Goal: Task Accomplishment & Management: Manage account settings

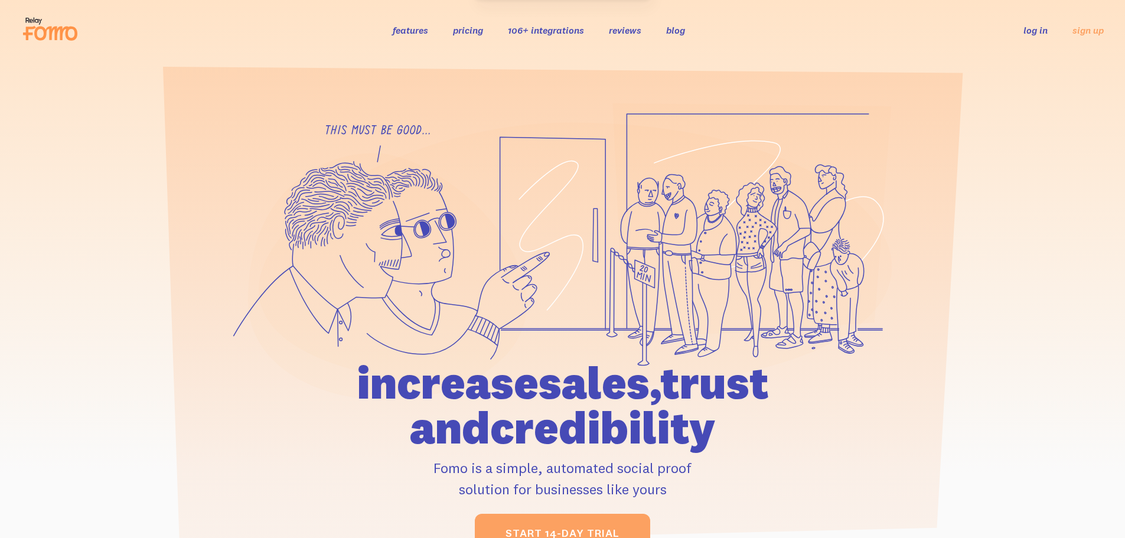
click at [1037, 35] on link "log in" at bounding box center [1036, 30] width 24 height 12
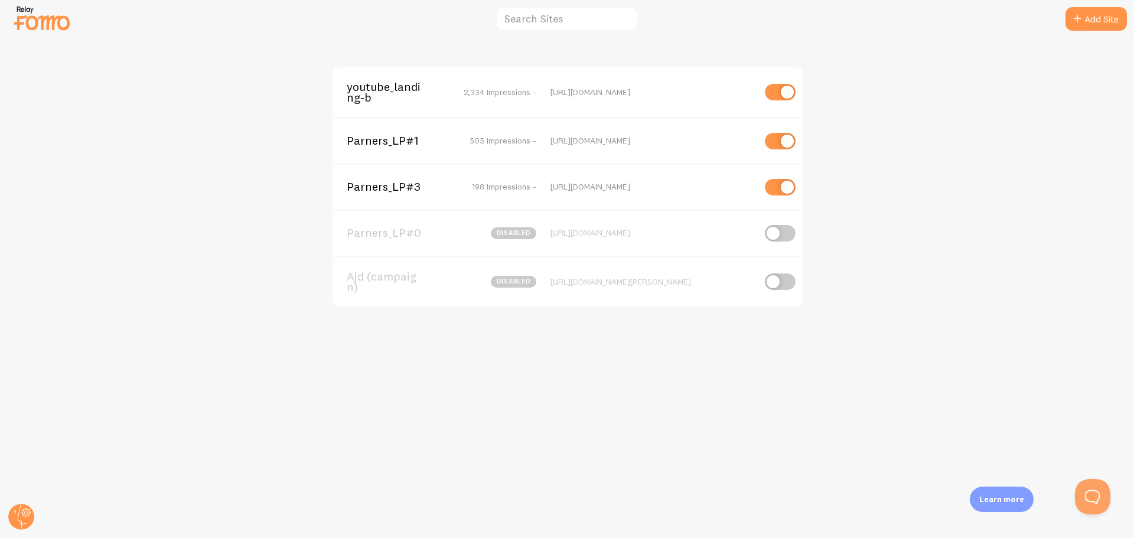
click at [367, 145] on span "Parners_LP#1" at bounding box center [394, 140] width 95 height 11
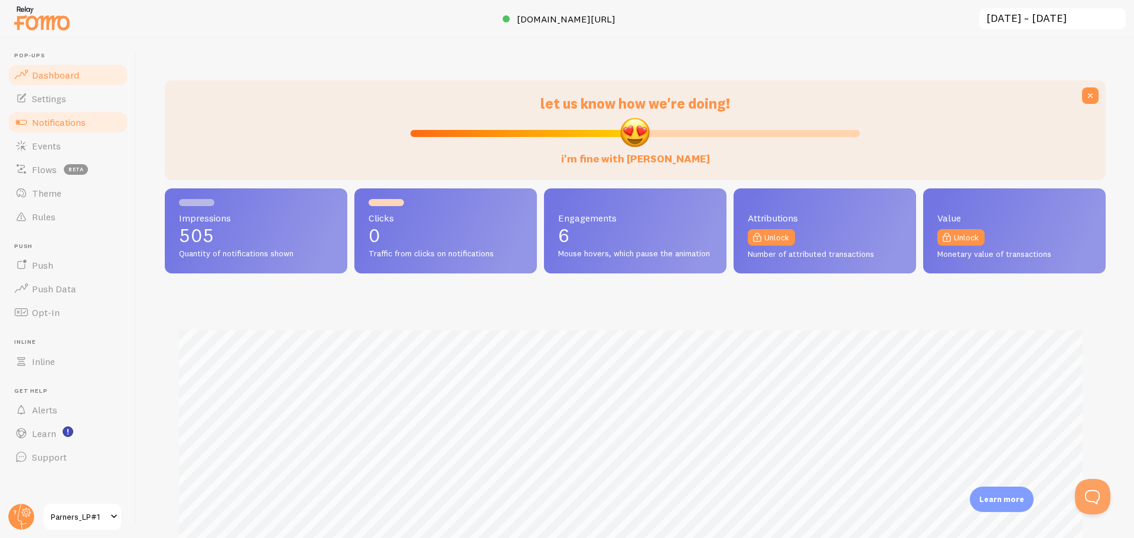
scroll to position [310, 932]
click at [71, 123] on span "Notifications" at bounding box center [59, 122] width 54 height 12
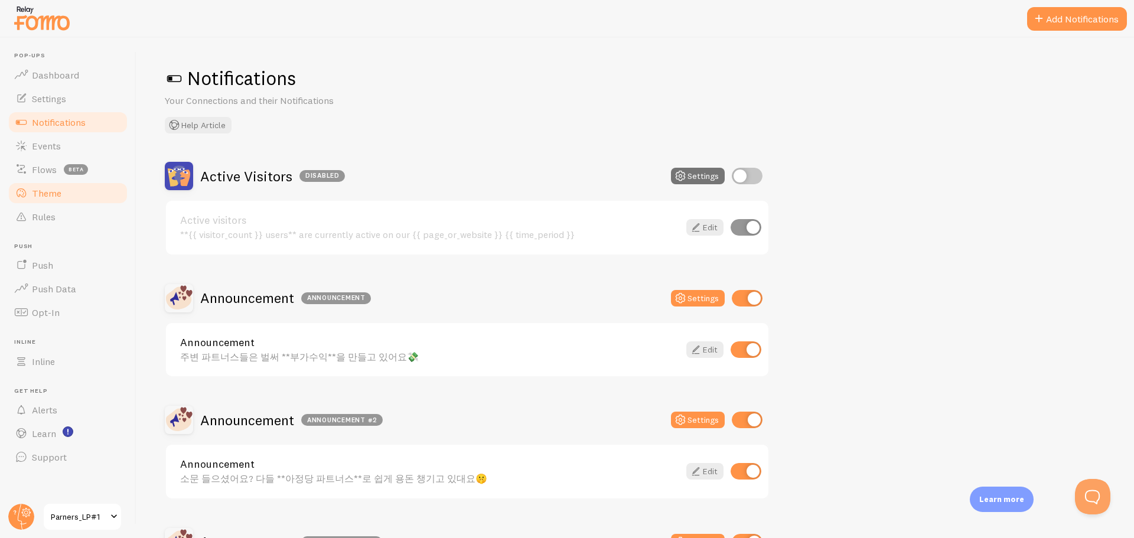
click at [64, 197] on link "Theme" at bounding box center [68, 193] width 122 height 24
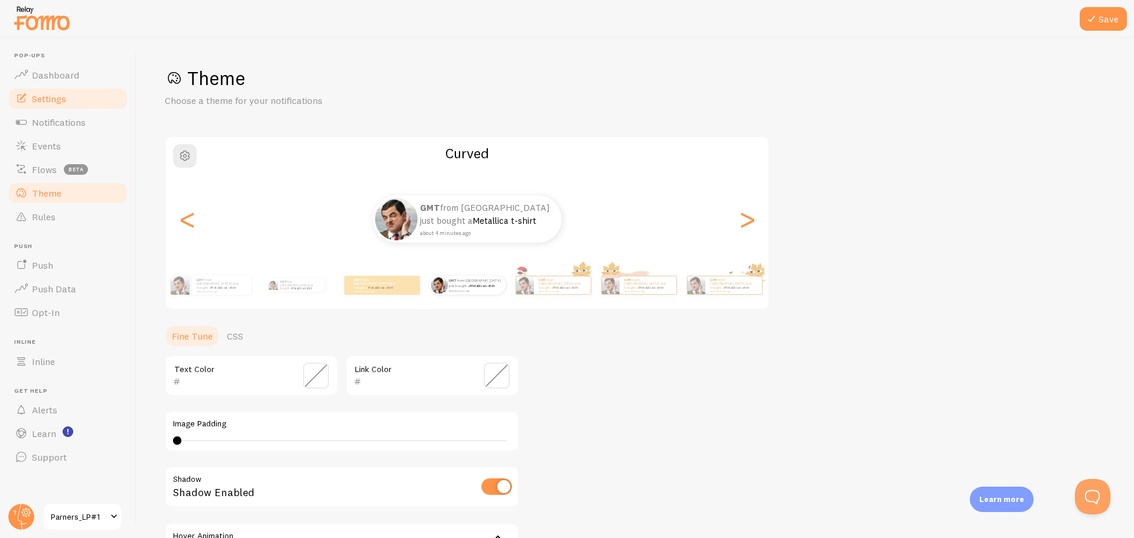
click at [66, 95] on span "Settings" at bounding box center [49, 99] width 34 height 12
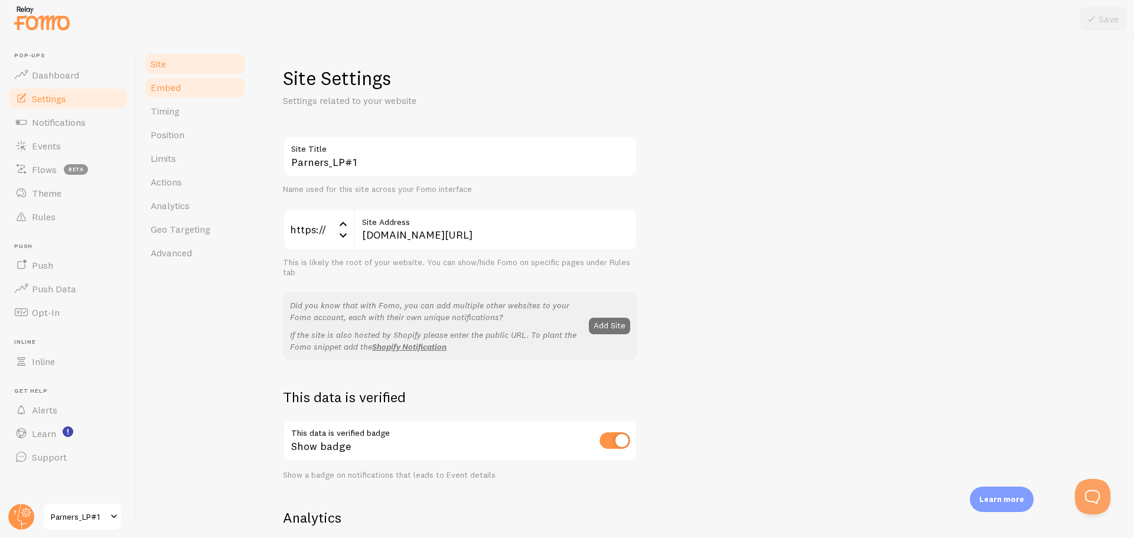
click at [191, 95] on link "Embed" at bounding box center [195, 88] width 103 height 24
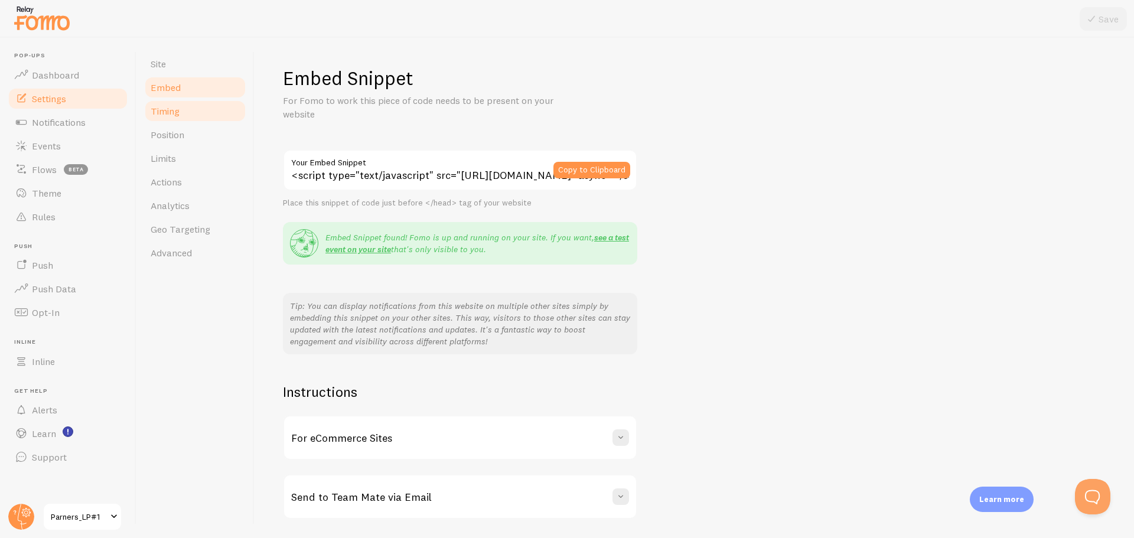
click at [181, 110] on link "Timing" at bounding box center [195, 111] width 103 height 24
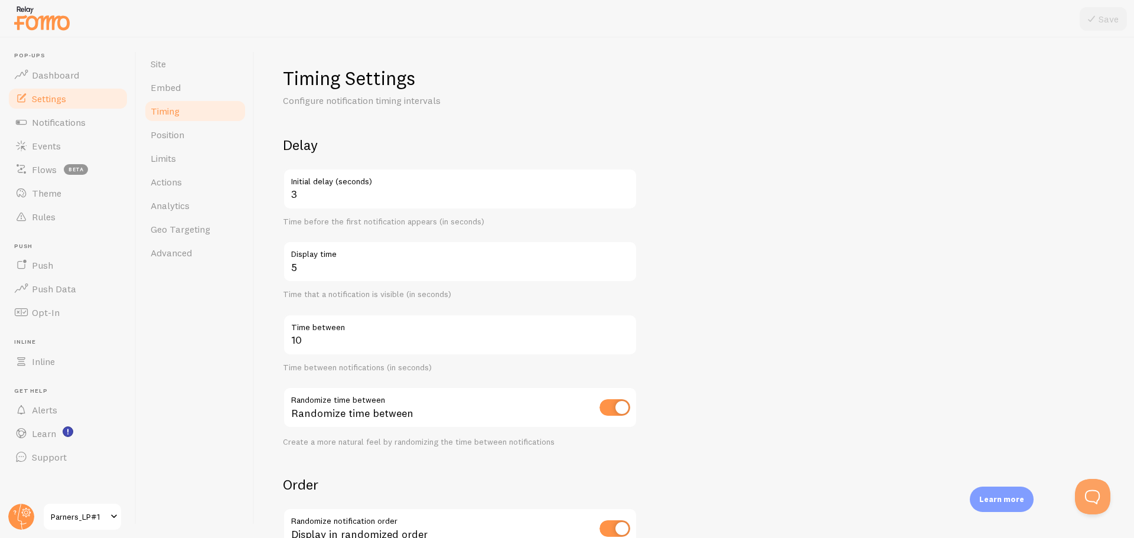
click at [103, 518] on span "Parners_LP#1" at bounding box center [79, 517] width 56 height 14
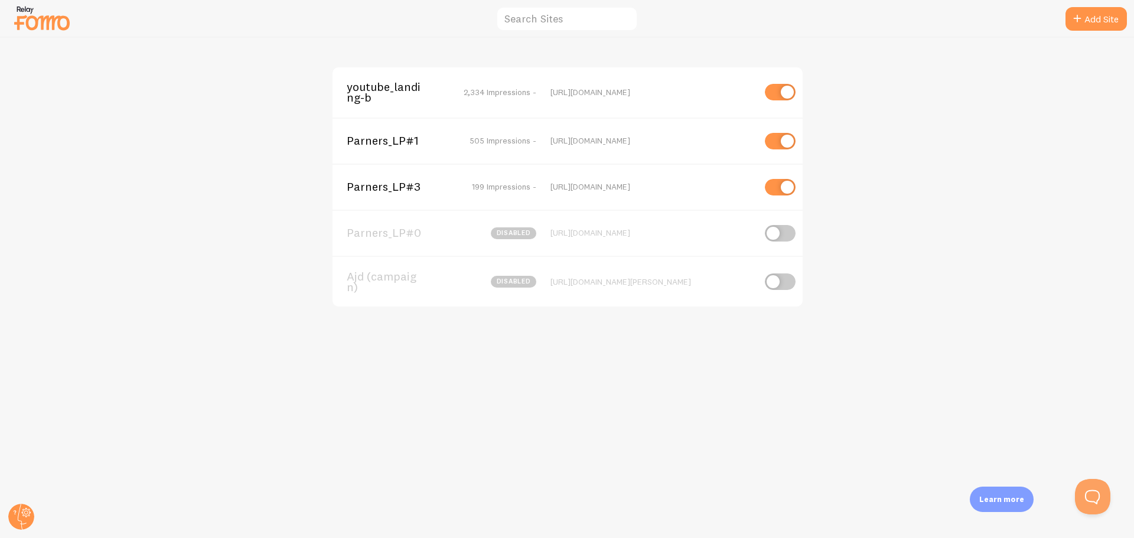
click at [403, 83] on span "youtube_landing-b" at bounding box center [394, 93] width 95 height 22
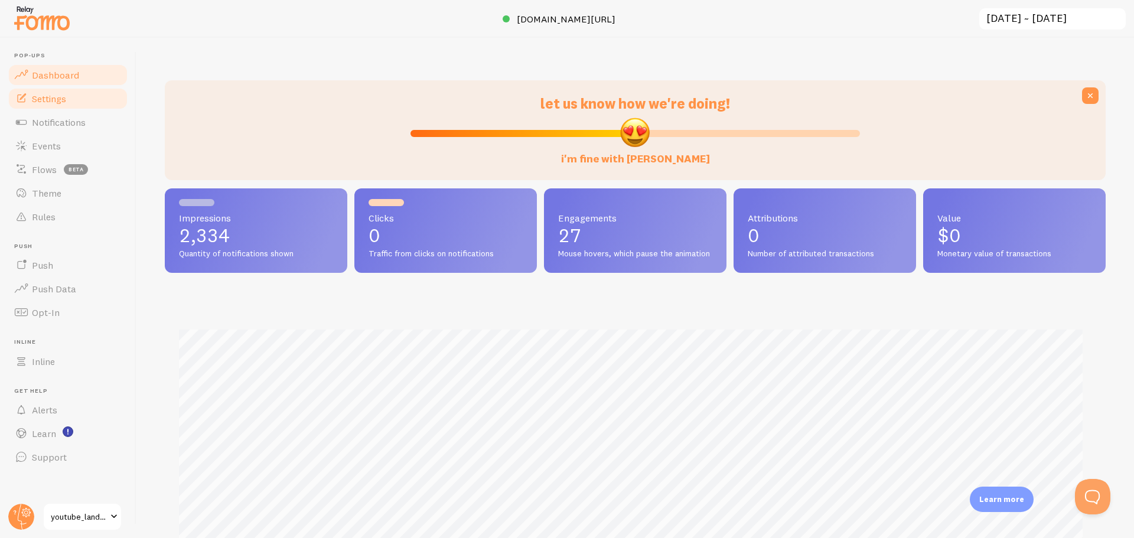
scroll to position [310, 932]
click at [69, 102] on link "Settings" at bounding box center [68, 99] width 122 height 24
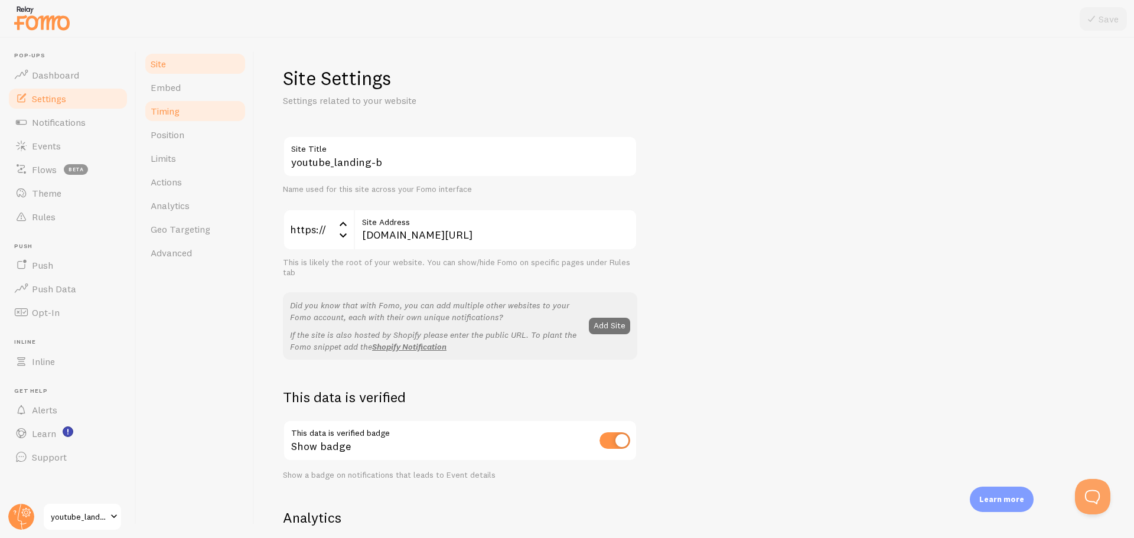
click at [165, 108] on span "Timing" at bounding box center [165, 111] width 29 height 12
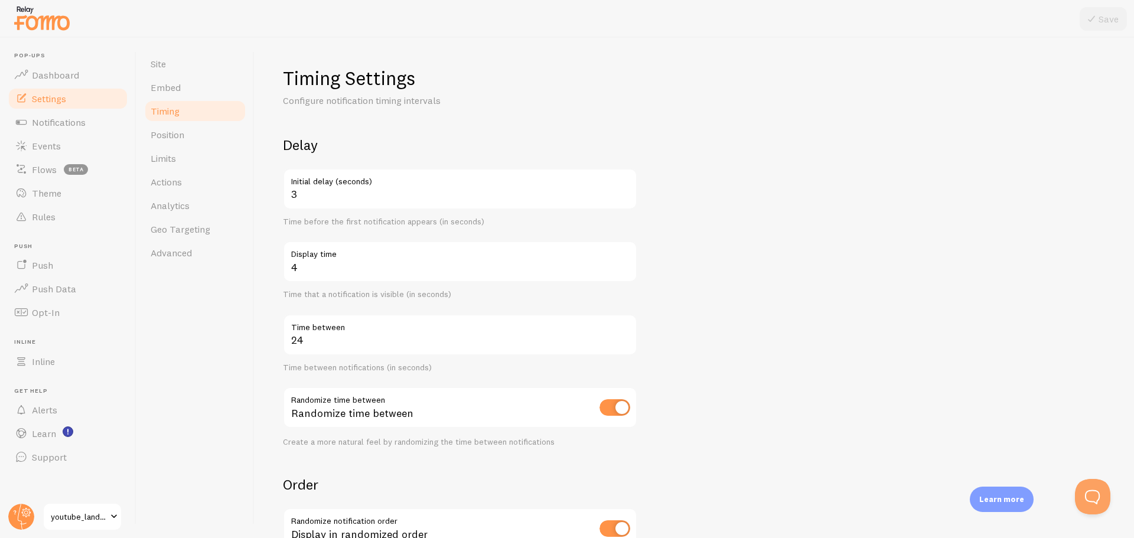
click at [82, 525] on link "youtube_landing-b" at bounding box center [83, 517] width 80 height 28
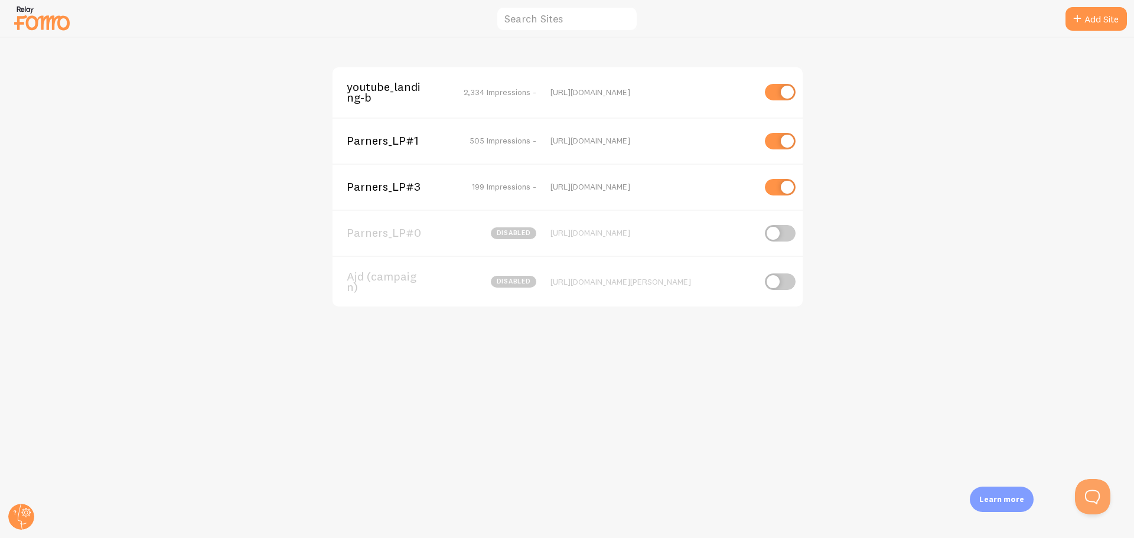
click at [414, 149] on div "Parners_LP#1 505 Impressions - https://campaign.ajd.co.kr/abx9-23v7-qp1pl" at bounding box center [568, 141] width 470 height 46
click at [414, 142] on span "Parners_LP#1" at bounding box center [394, 140] width 95 height 11
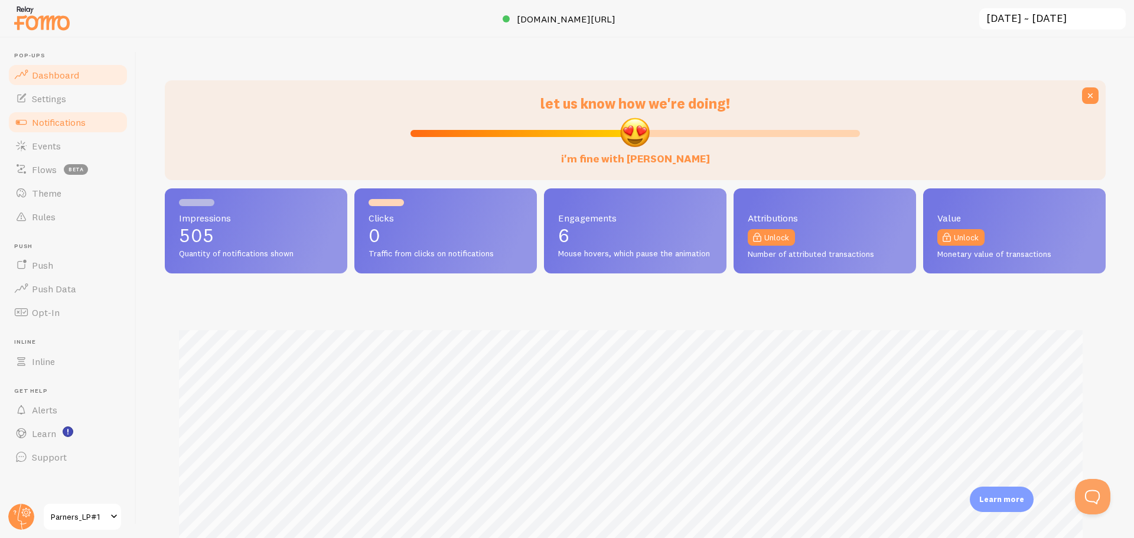
scroll to position [310, 932]
click at [47, 106] on link "Settings" at bounding box center [68, 99] width 122 height 24
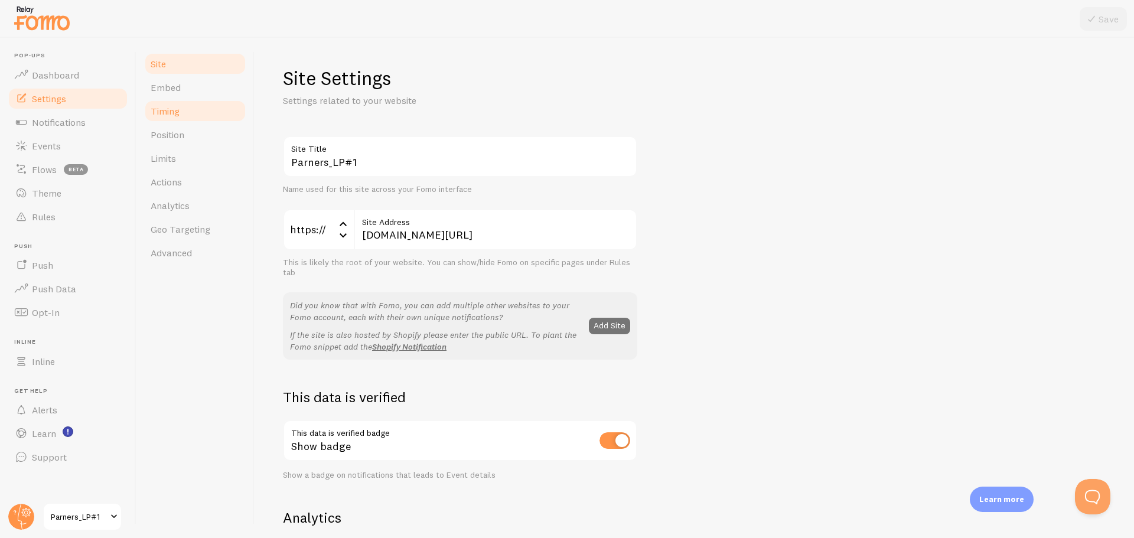
click at [166, 121] on link "Timing" at bounding box center [195, 111] width 103 height 24
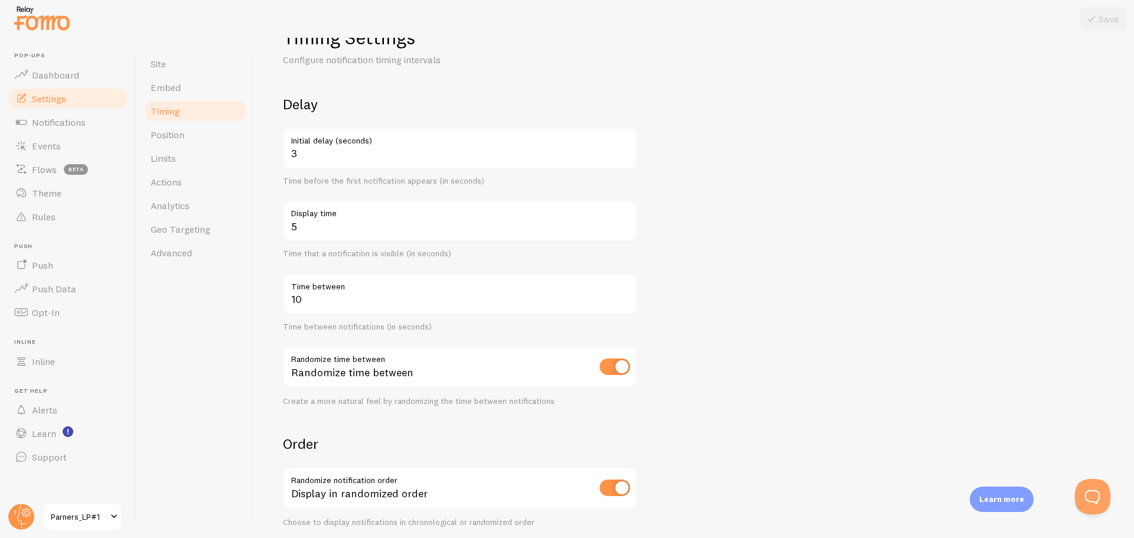
scroll to position [59, 0]
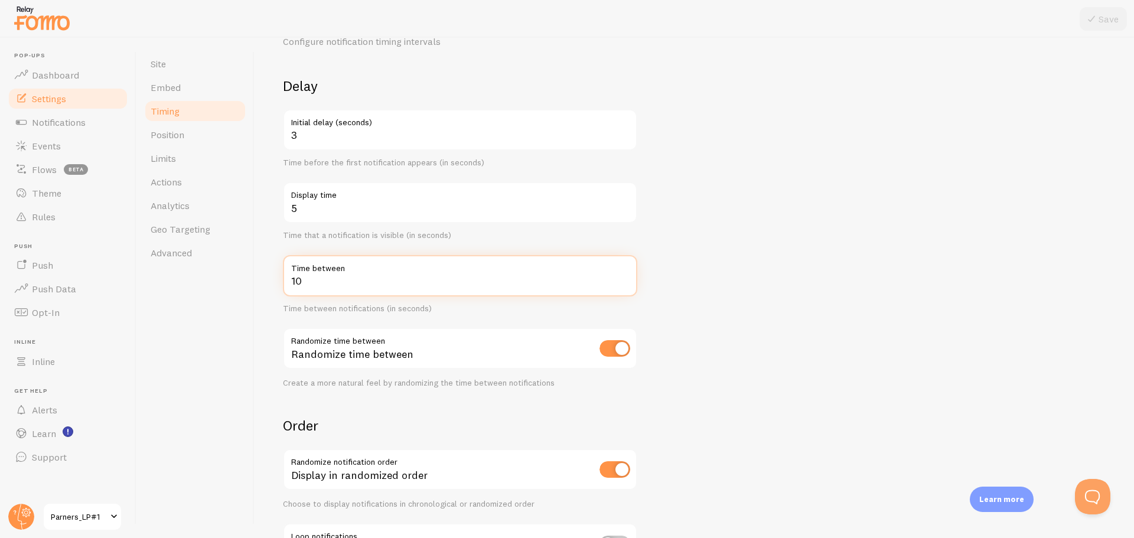
click at [326, 284] on input "10" at bounding box center [460, 275] width 354 height 41
type input "15"
click at [1102, 23] on button "Save" at bounding box center [1103, 19] width 47 height 24
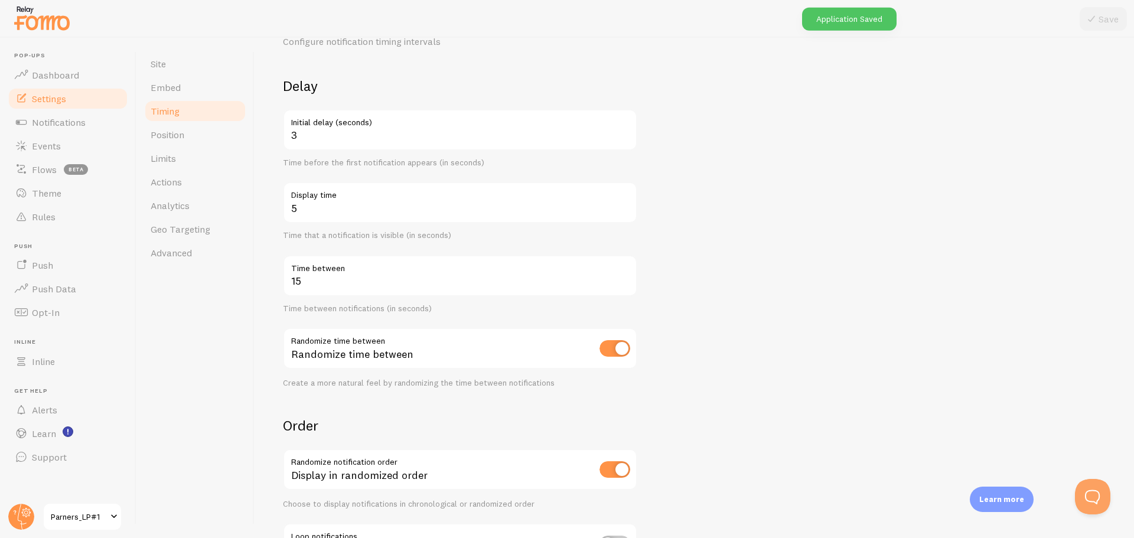
click at [80, 510] on span "Parners_LP#1" at bounding box center [79, 517] width 56 height 14
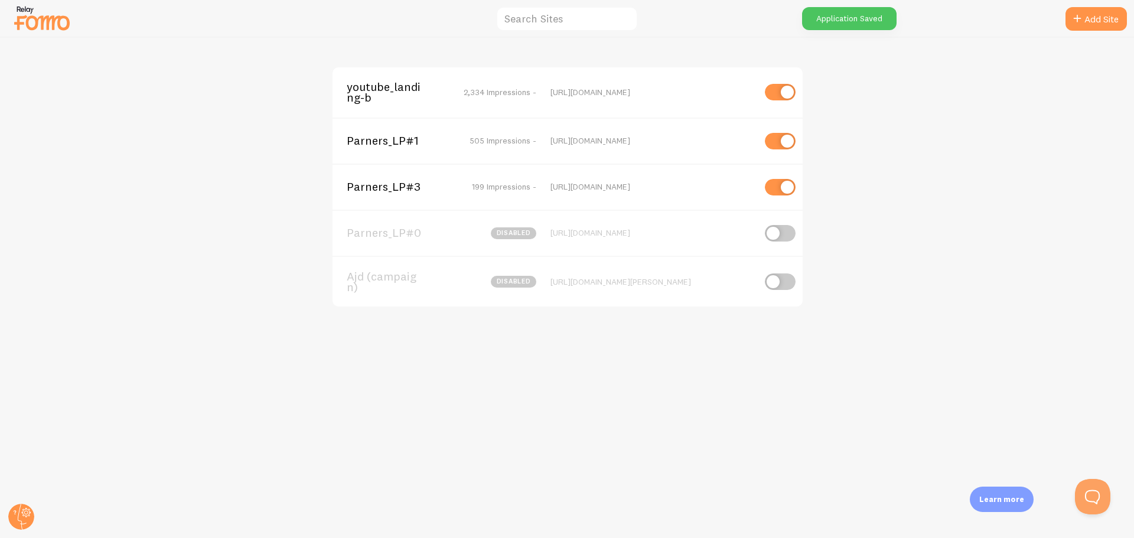
click at [392, 188] on span "Parners_LP#3" at bounding box center [394, 186] width 95 height 11
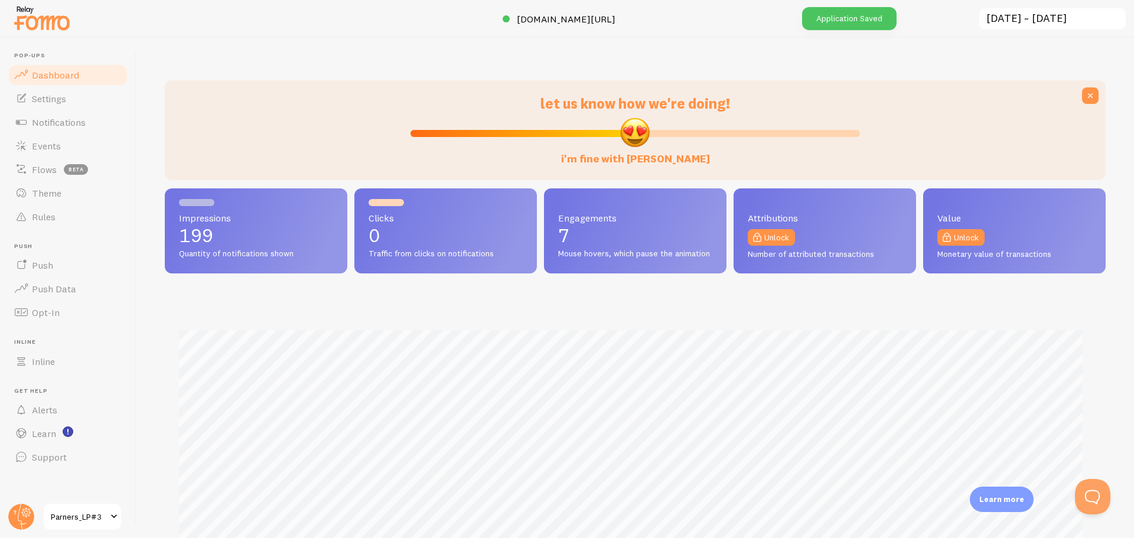
scroll to position [310, 932]
click at [54, 103] on span "Settings" at bounding box center [49, 99] width 34 height 12
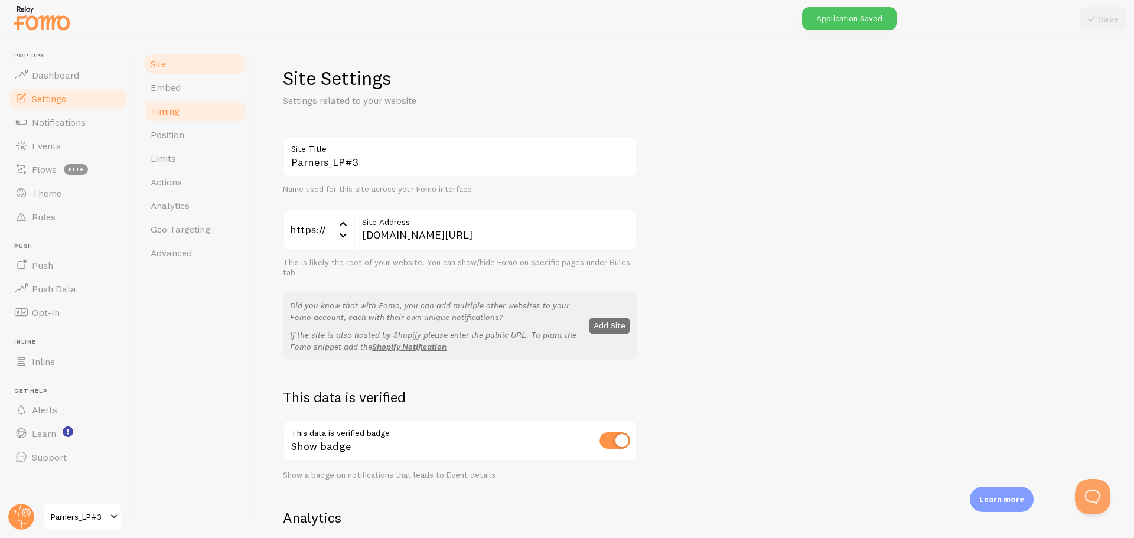
click at [198, 113] on link "Timing" at bounding box center [195, 111] width 103 height 24
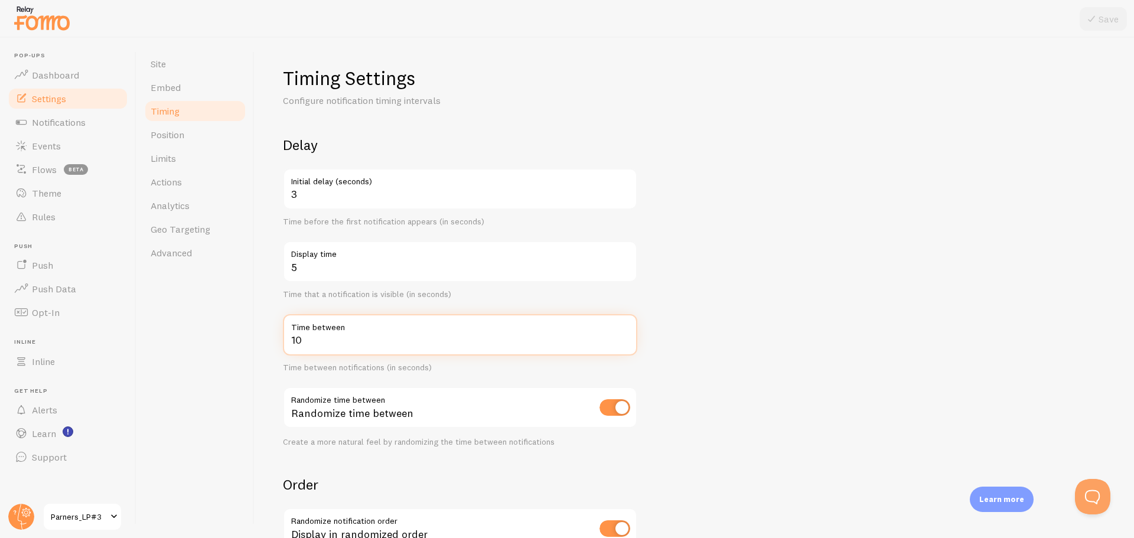
click at [313, 340] on input "10" at bounding box center [460, 334] width 354 height 41
type input "15"
click at [1111, 28] on button "Save" at bounding box center [1103, 19] width 47 height 24
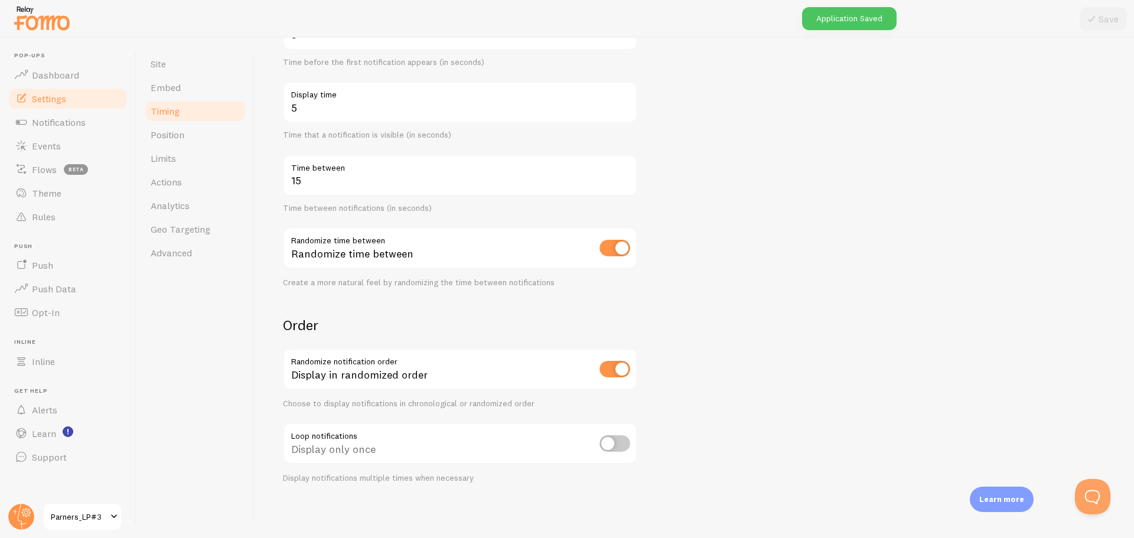
scroll to position [161, 0]
click at [77, 523] on span "Parners_LP#3" at bounding box center [79, 517] width 56 height 14
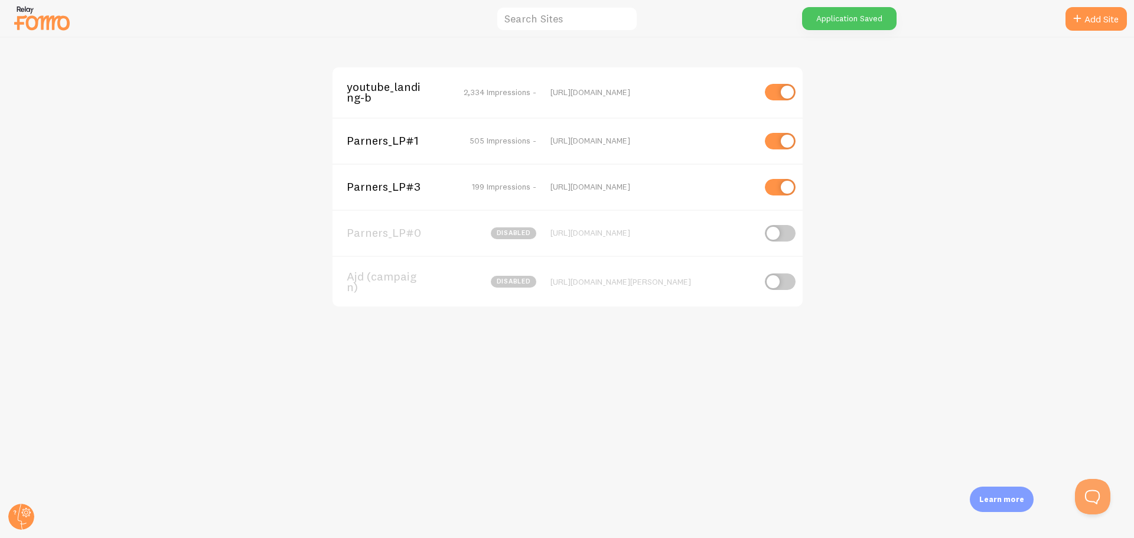
click at [442, 89] on div "youtube_landing-b 2,334 Impressions -" at bounding box center [442, 93] width 190 height 22
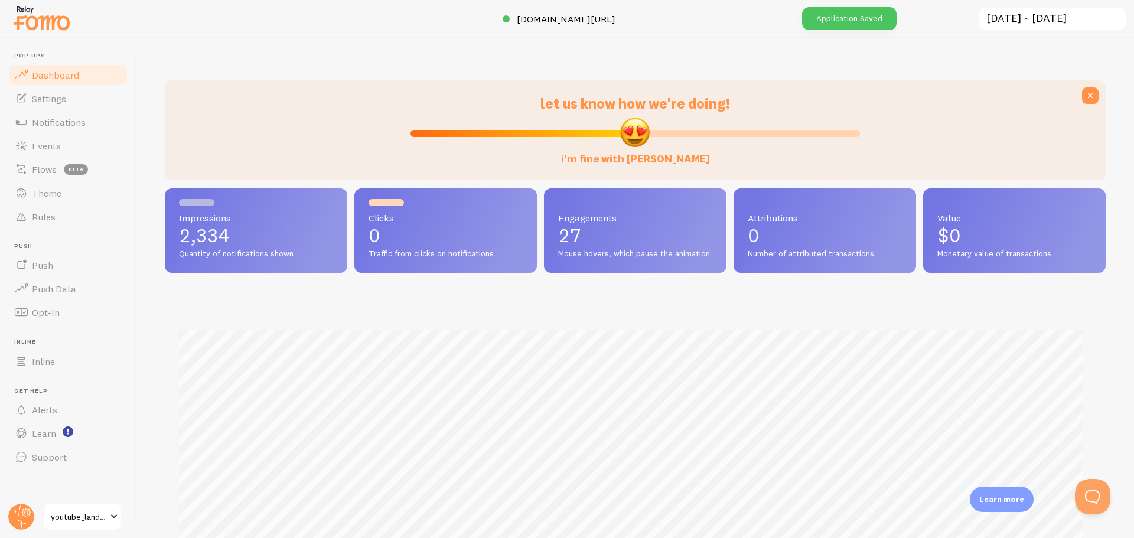
scroll to position [310, 932]
click at [66, 105] on link "Settings" at bounding box center [68, 99] width 122 height 24
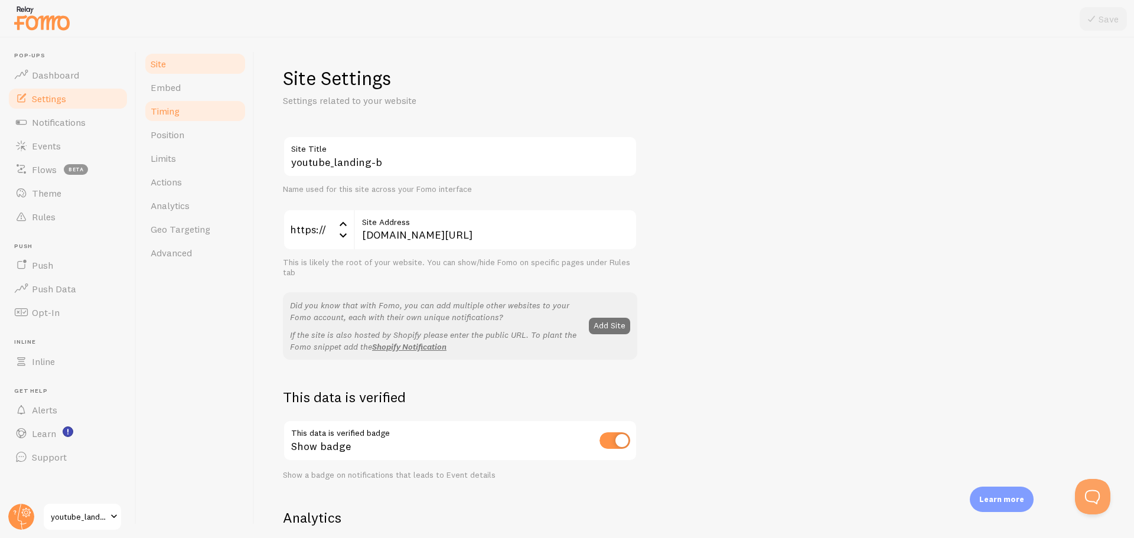
click at [204, 116] on link "Timing" at bounding box center [195, 111] width 103 height 24
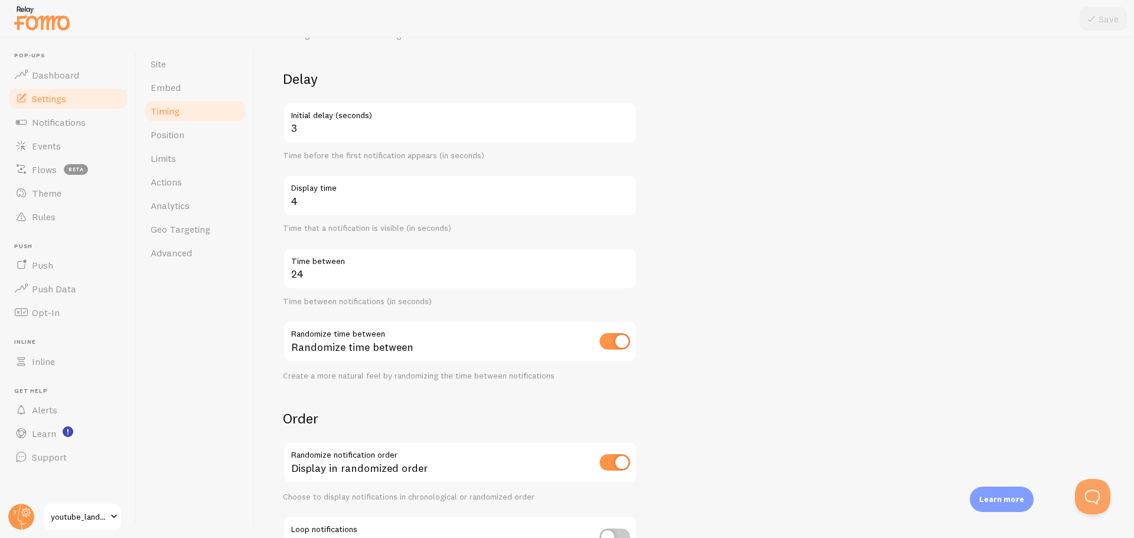
scroll to position [161, 0]
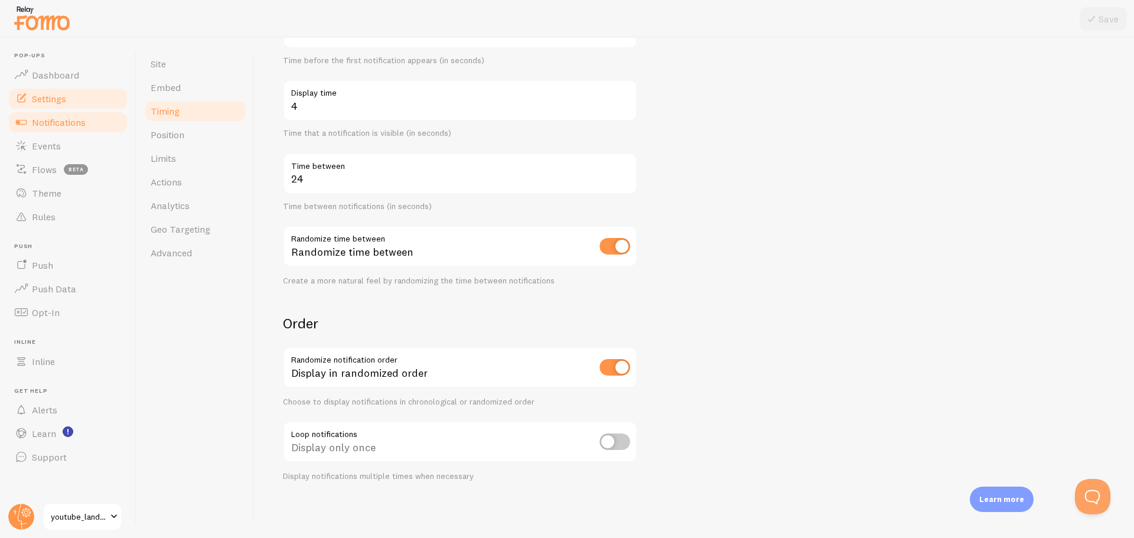
click at [68, 124] on span "Notifications" at bounding box center [59, 122] width 54 height 12
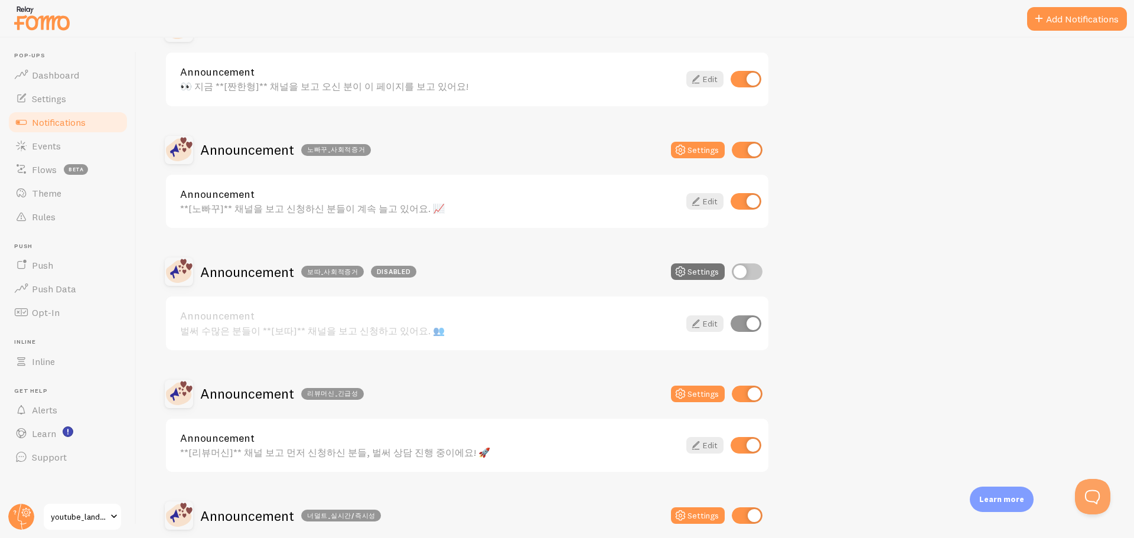
scroll to position [414, 0]
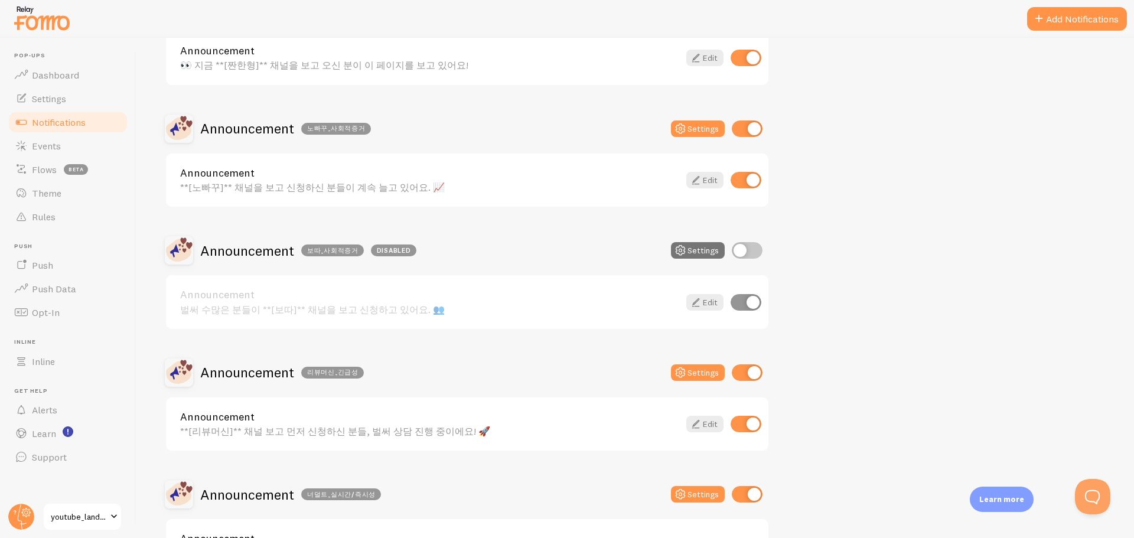
click at [80, 509] on link "youtube_landing-b" at bounding box center [83, 517] width 80 height 28
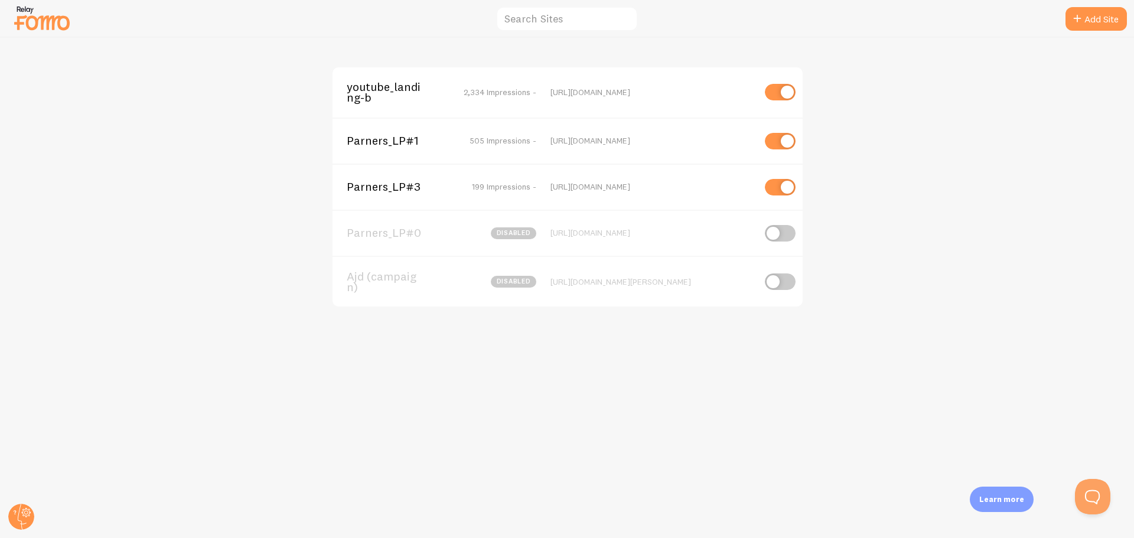
click at [388, 138] on span "Parners_LP#1" at bounding box center [394, 140] width 95 height 11
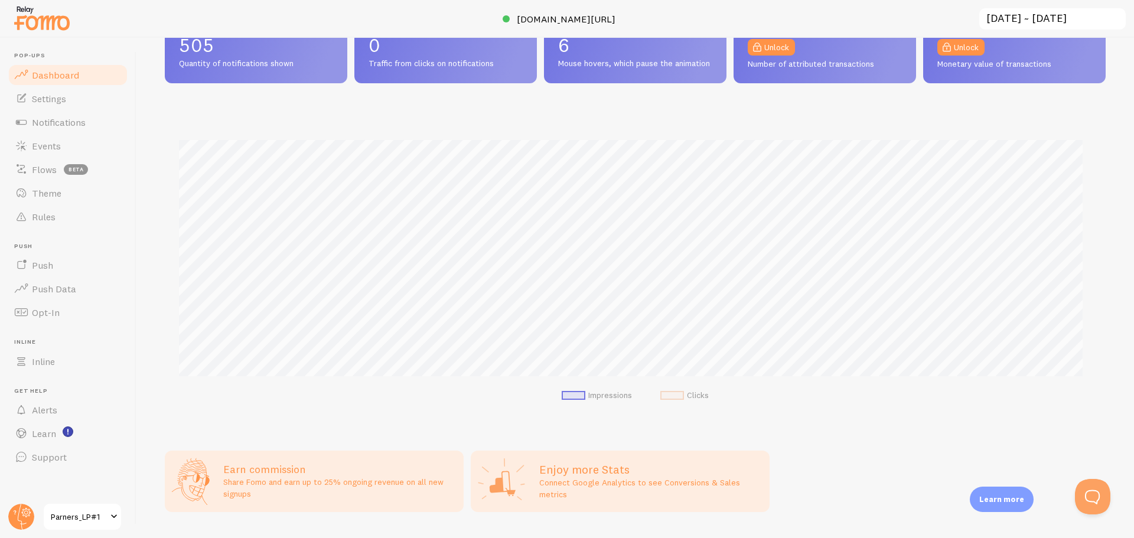
scroll to position [230, 0]
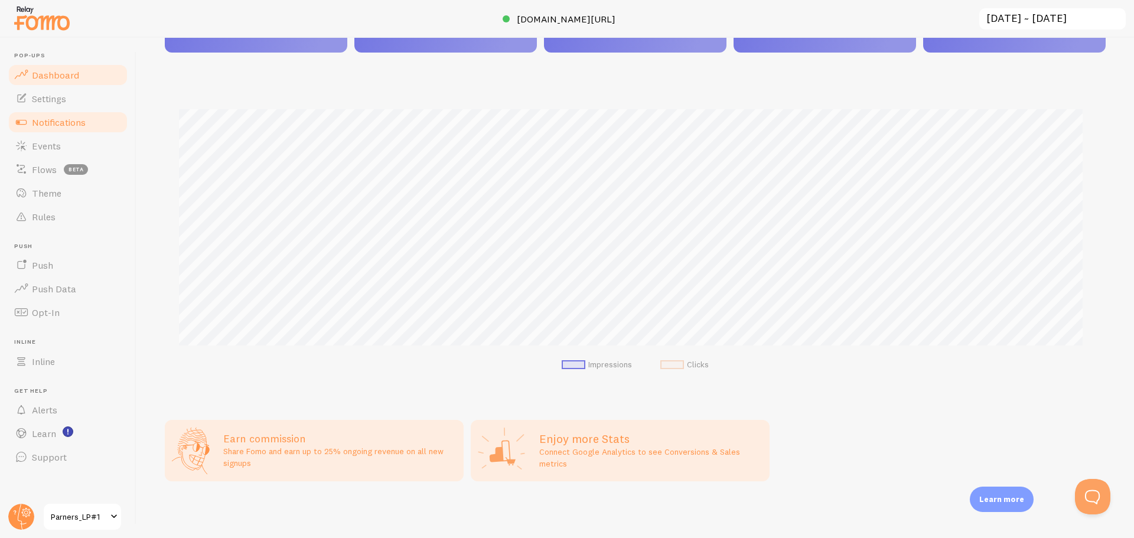
click at [69, 130] on link "Notifications" at bounding box center [68, 122] width 122 height 24
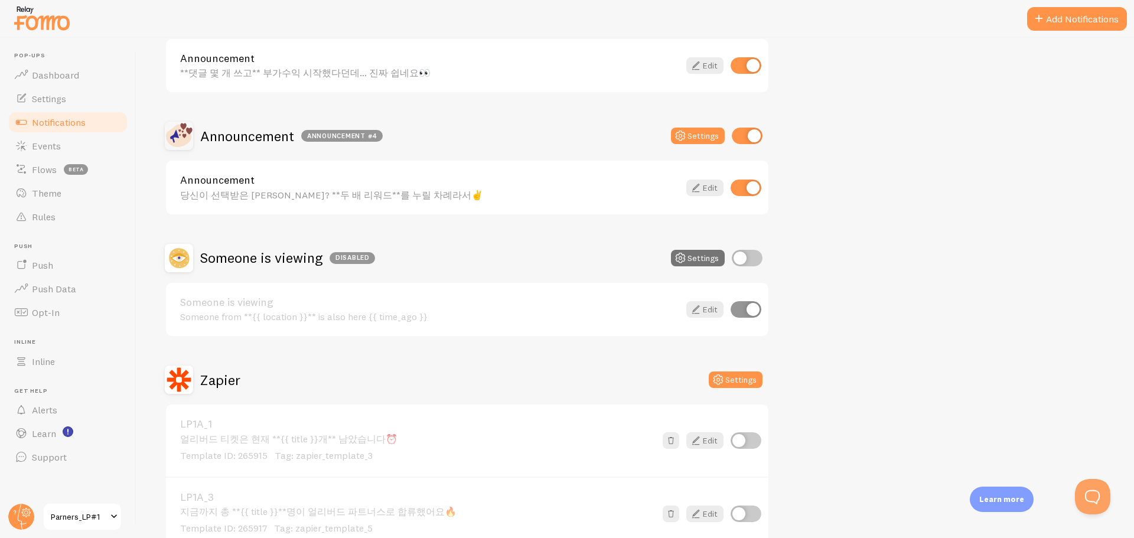
scroll to position [532, 0]
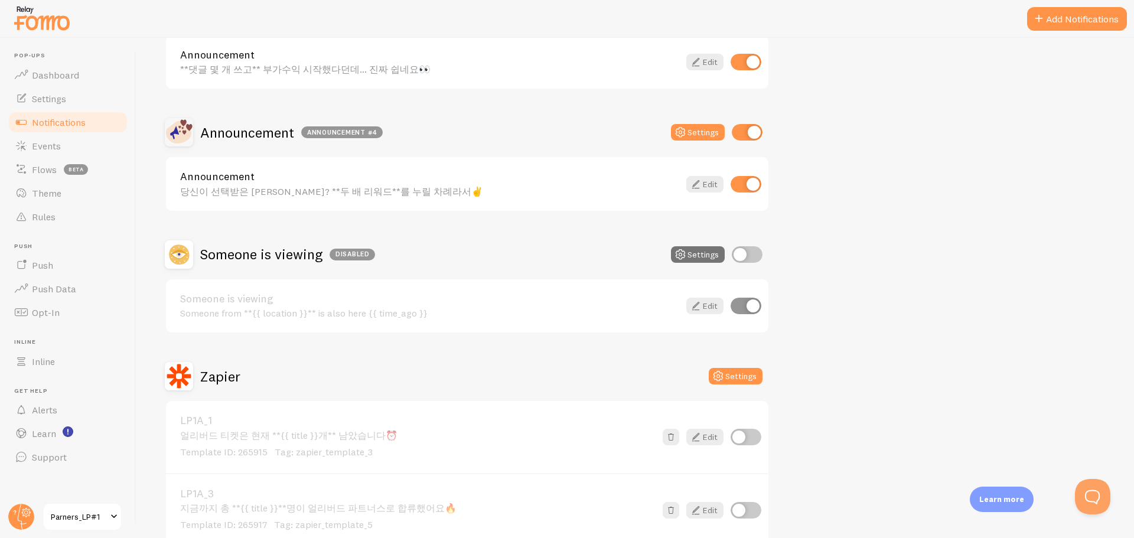
click at [102, 523] on span "Parners_LP#1" at bounding box center [79, 517] width 56 height 14
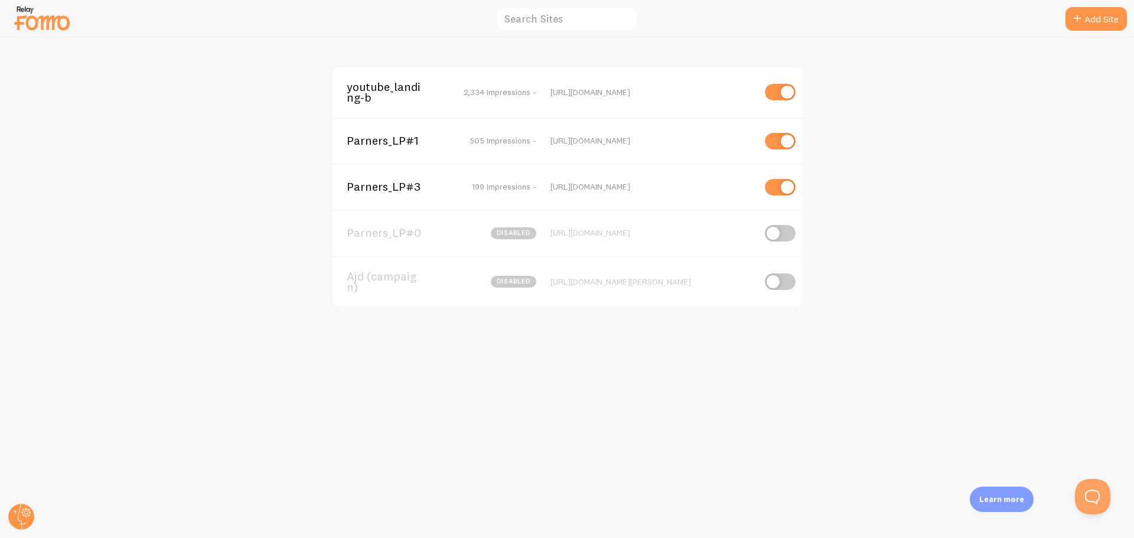
click at [379, 185] on span "Parners_LP#3" at bounding box center [394, 186] width 95 height 11
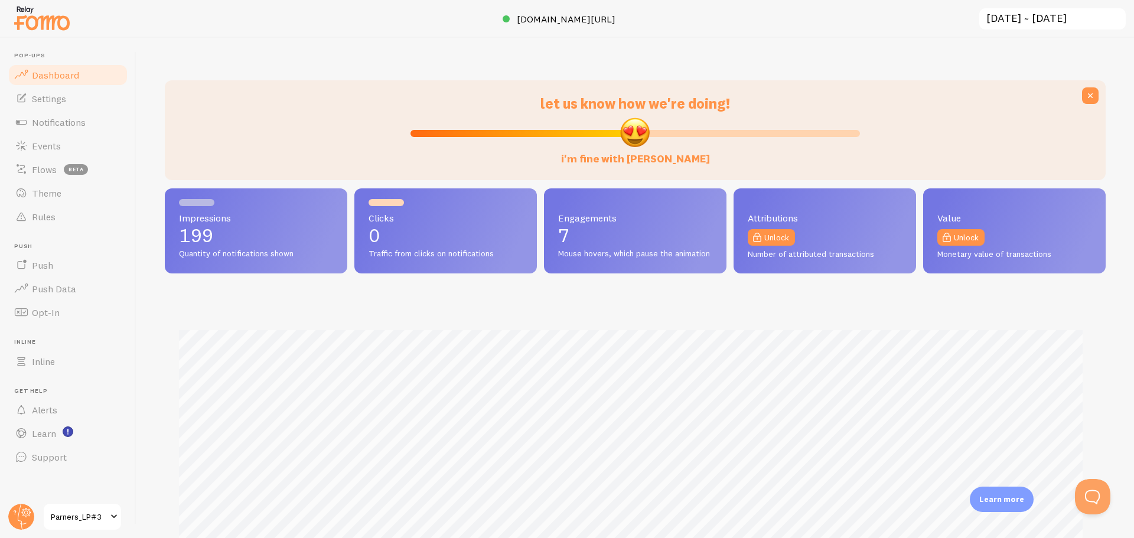
scroll to position [310, 932]
click at [74, 120] on span "Notifications" at bounding box center [59, 122] width 54 height 12
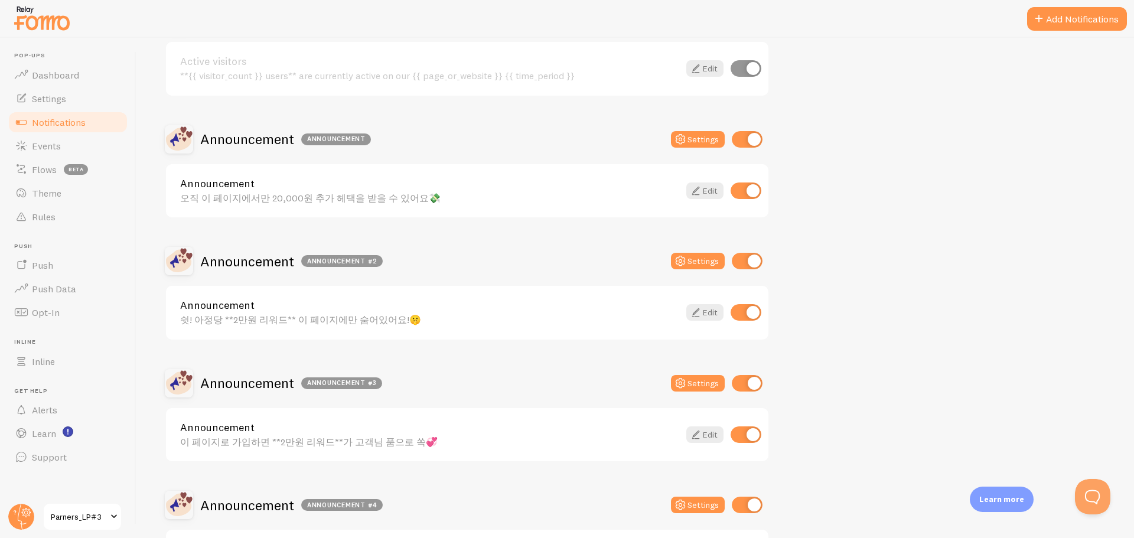
scroll to position [177, 0]
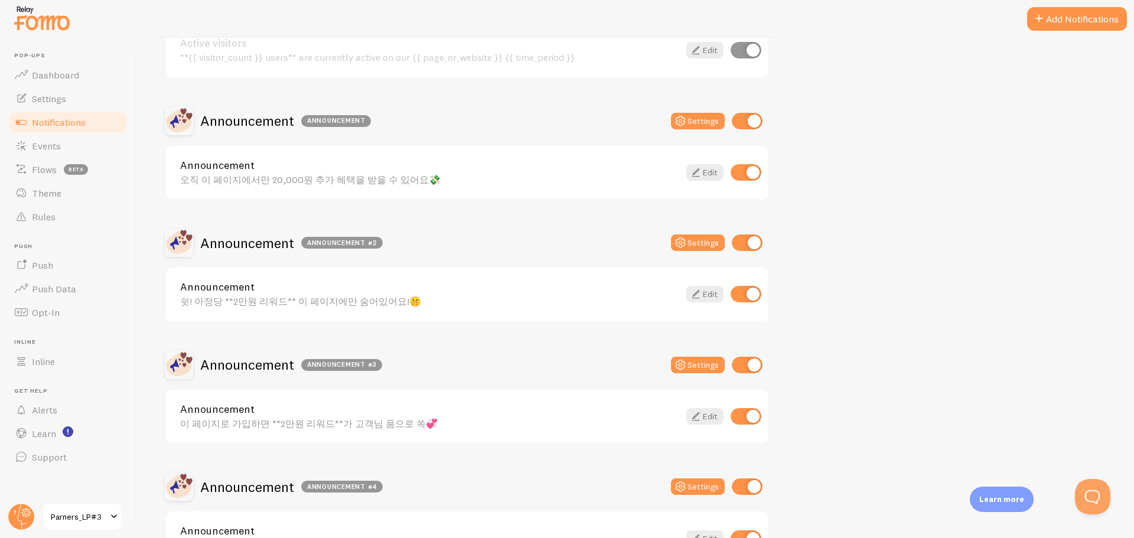
click at [502, 259] on div "Announcement Announcement #2 Settings Announcement 쉿! 아정당 **2만원 리워드** 이 페이지에만 숨…" at bounding box center [467, 276] width 605 height 94
click at [559, 365] on div "Announcement Announcement #3 Settings" at bounding box center [467, 365] width 605 height 28
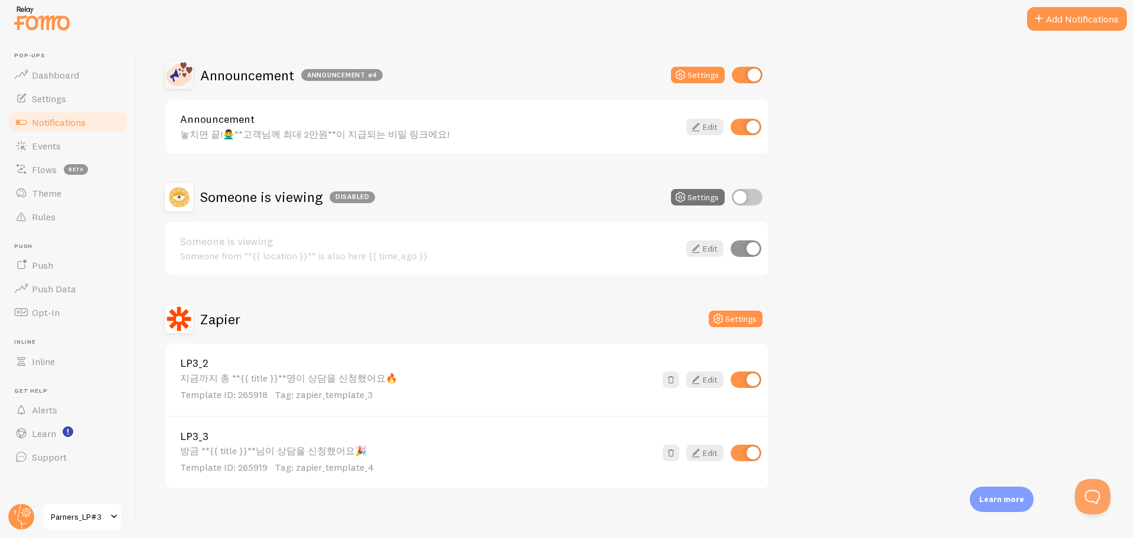
scroll to position [597, 0]
